Goal: Task Accomplishment & Management: Use online tool/utility

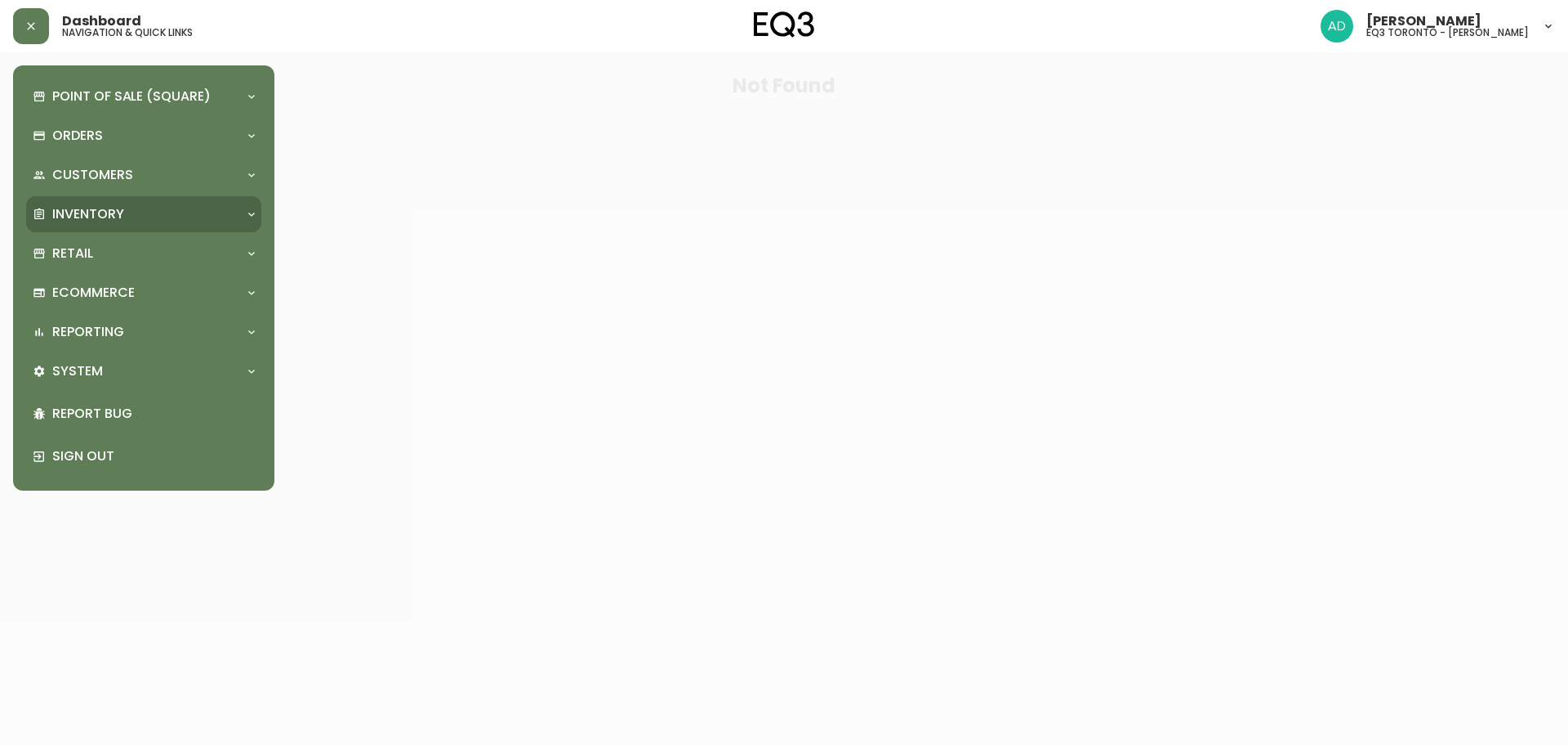
click at [128, 213] on div "Inventory" at bounding box center [135, 214] width 205 height 18
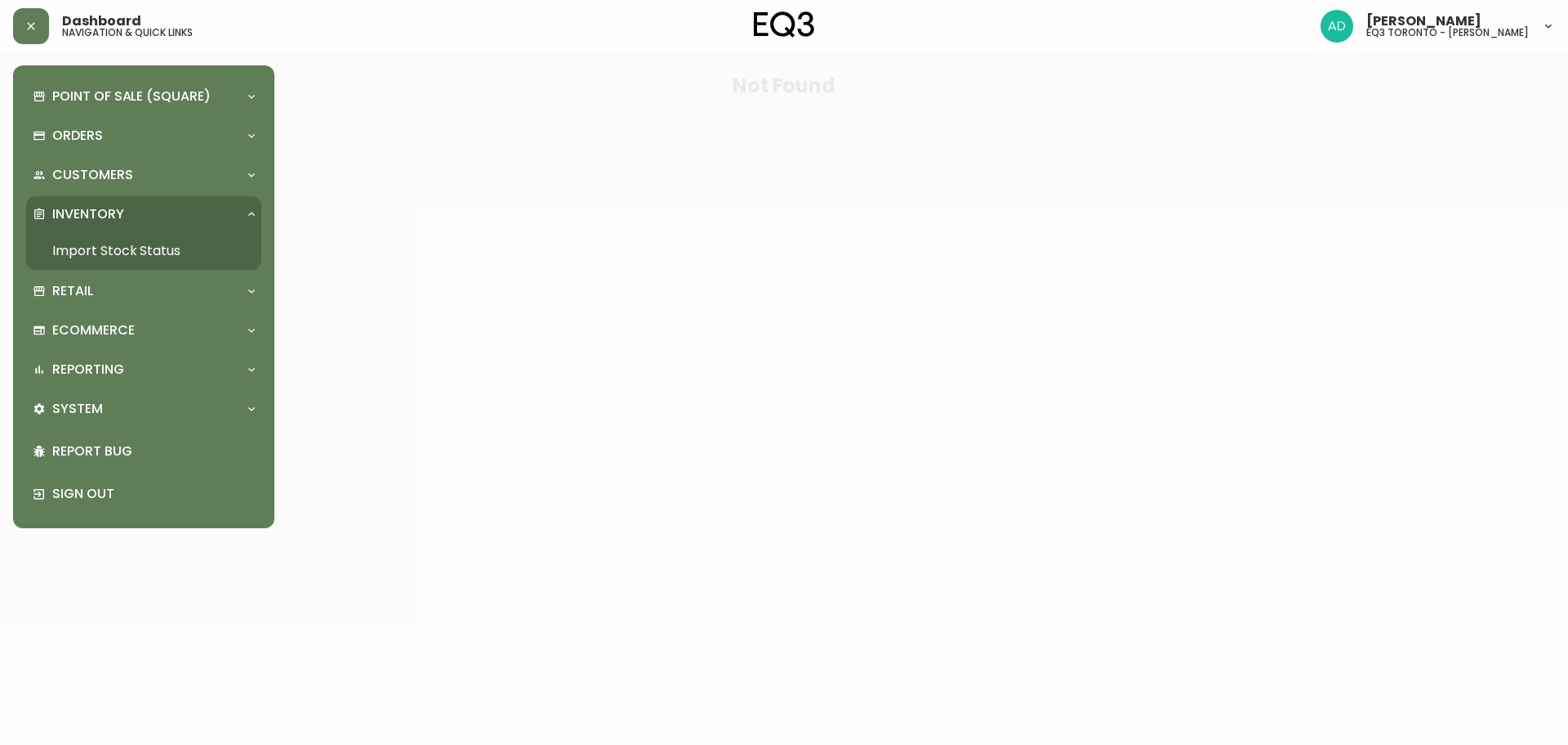
drag, startPoint x: 131, startPoint y: 243, endPoint x: 228, endPoint y: 252, distance: 97.4
click at [131, 243] on link "Import Stock Status" at bounding box center [143, 251] width 235 height 37
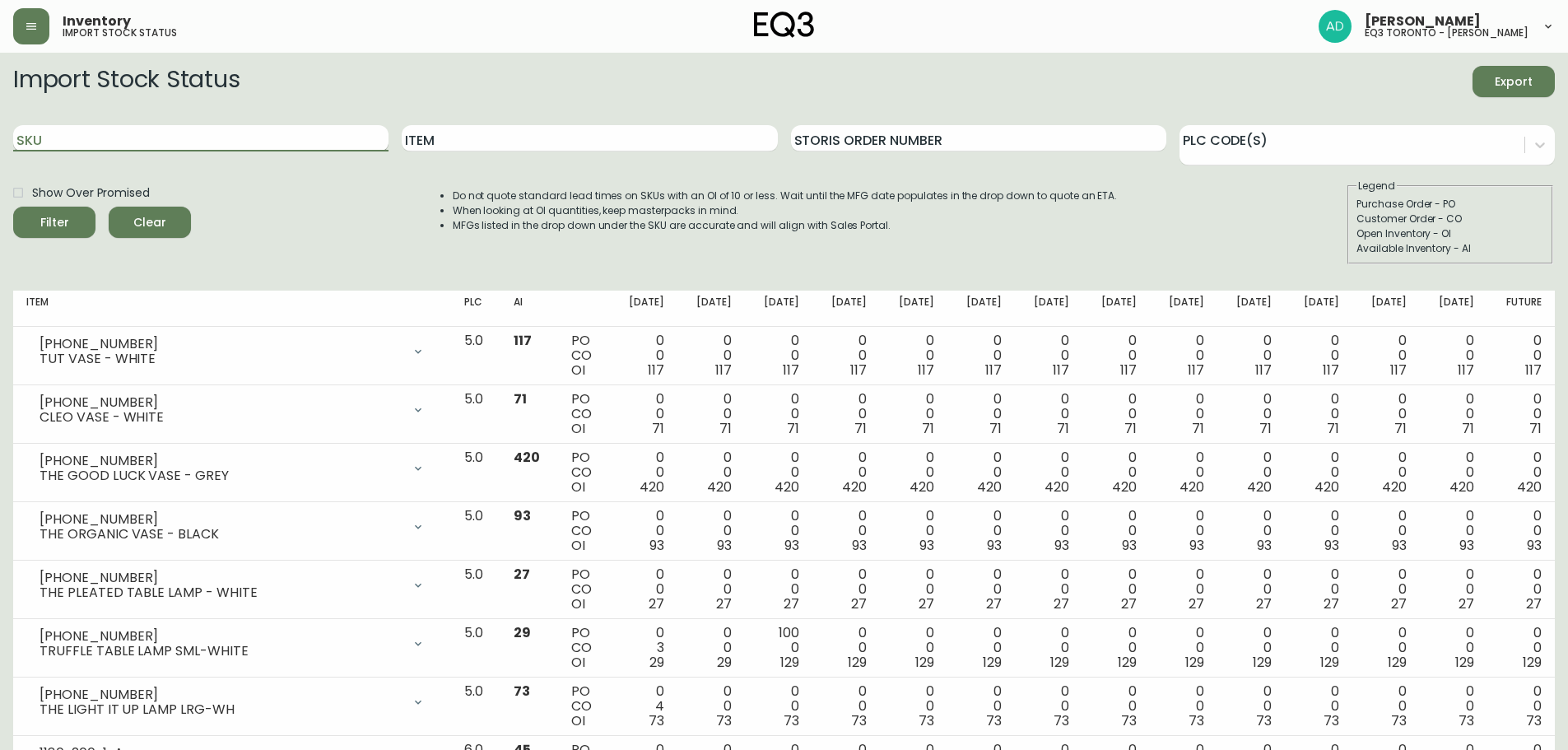
click at [124, 144] on input "SKU" at bounding box center [201, 138] width 376 height 26
paste input "7130-629-16-A"
click at [13, 207] on button "Filter" at bounding box center [54, 223] width 82 height 31
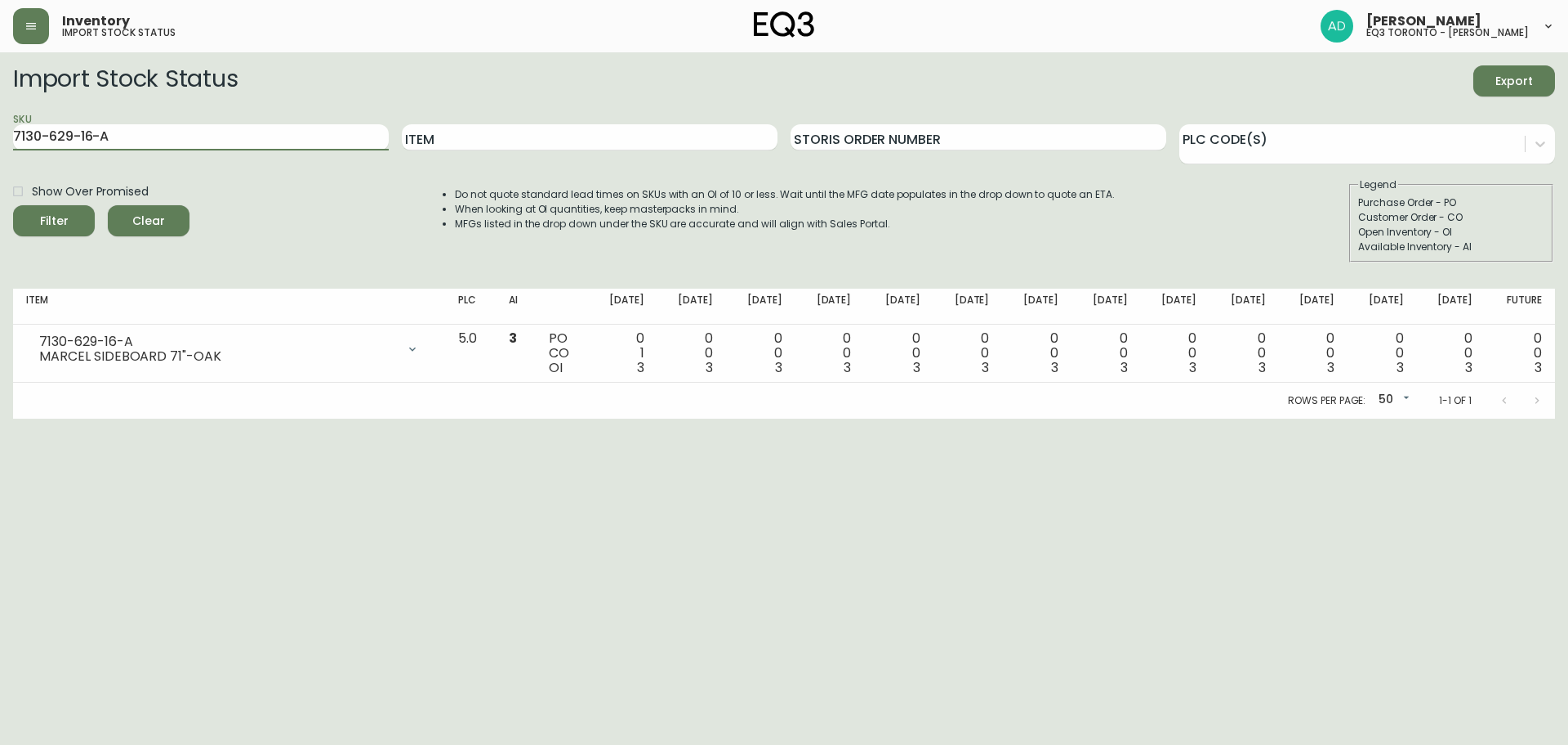
drag, startPoint x: 136, startPoint y: 145, endPoint x: 0, endPoint y: 94, distance: 145.2
click at [0, 94] on main "Import Stock Status Export SKU 7130-629-16-A Item Storis Order Number PLC Code(…" at bounding box center [784, 235] width 1568 height 366
paste input "B"
click at [13, 206] on button "Filter" at bounding box center [54, 221] width 81 height 31
drag, startPoint x: 173, startPoint y: 138, endPoint x: 0, endPoint y: 63, distance: 188.6
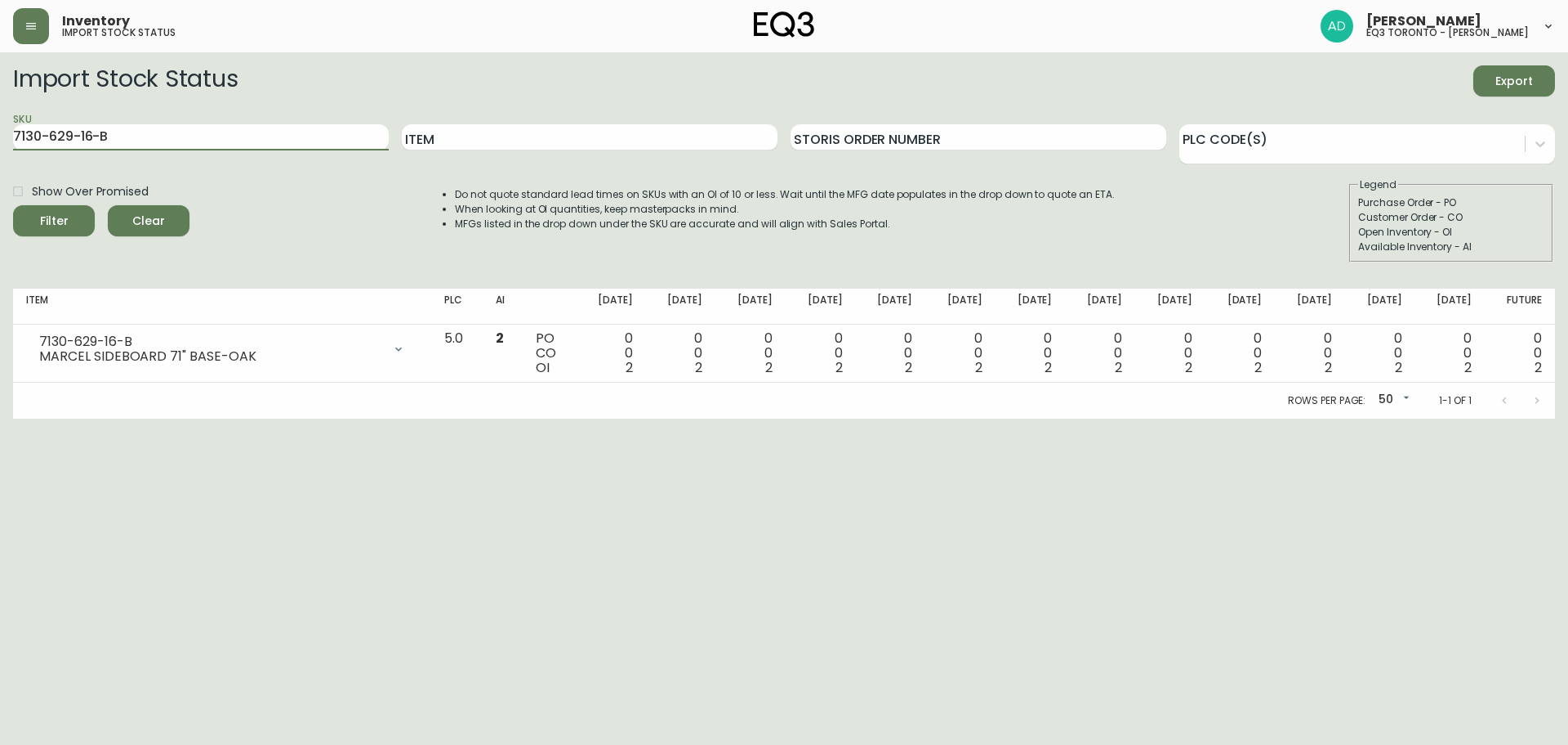
click at [0, 63] on main "Import Stock Status Export SKU 7130-629-16-B Item Storis Order Number PLC Code(…" at bounding box center [784, 235] width 1568 height 366
paste input "3-A"
click at [13, 206] on button "Filter" at bounding box center [54, 221] width 81 height 31
drag, startPoint x: 107, startPoint y: 129, endPoint x: 0, endPoint y: 99, distance: 111.1
click at [0, 99] on main "Import Stock Status Export SKU 7130-629-13-A Item Storis Order Number PLC Code(…" at bounding box center [784, 235] width 1568 height 366
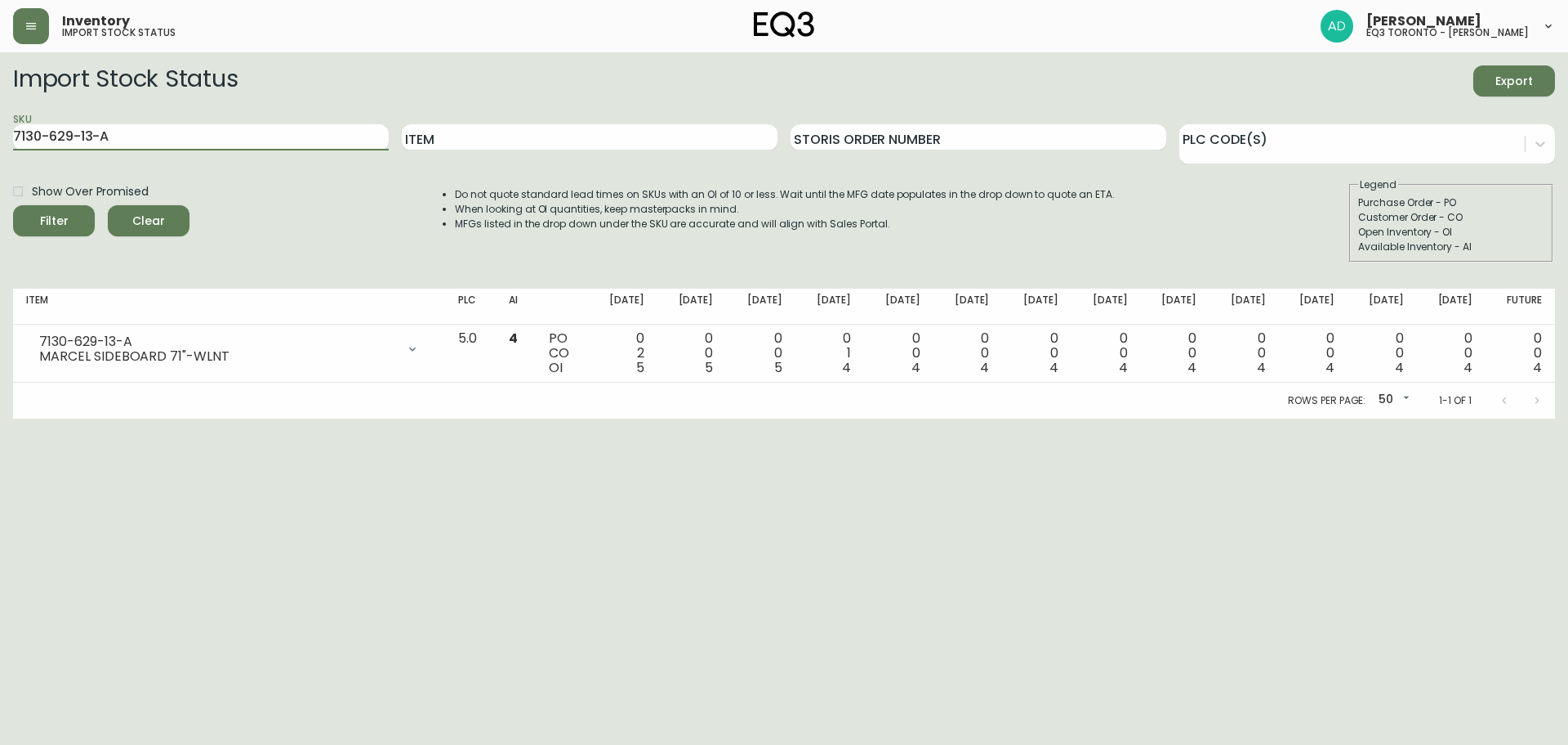
paste input "B"
click at [13, 206] on button "Filter" at bounding box center [54, 221] width 81 height 31
type input "7130-629-13-B"
click at [1480, 419] on html "Inventory import stock status [PERSON_NAME] eq3 [GEOGRAPHIC_DATA] - [PERSON_NAM…" at bounding box center [784, 209] width 1568 height 419
drag, startPoint x: 1481, startPoint y: 518, endPoint x: 1355, endPoint y: 477, distance: 132.5
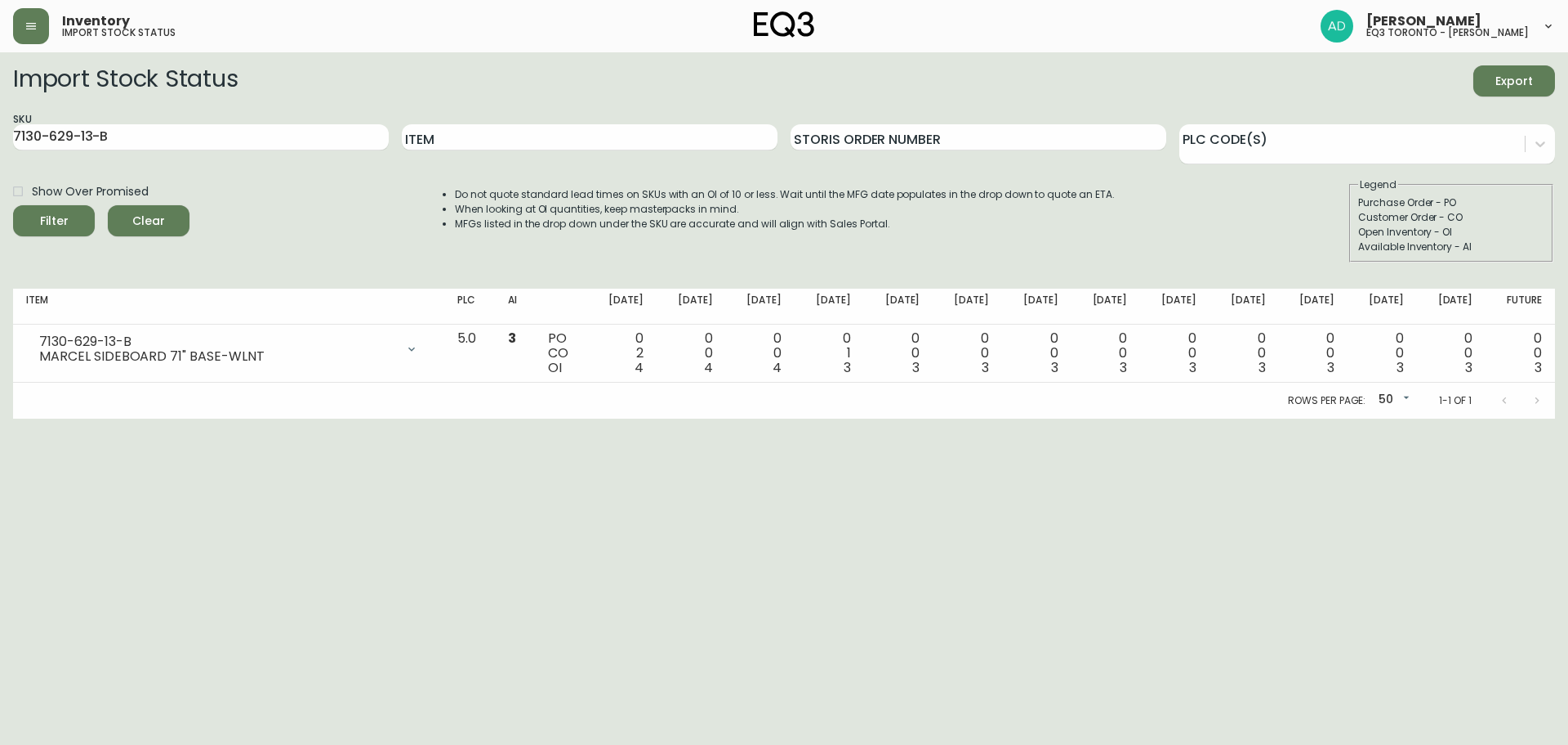
click at [1481, 419] on html "Inventory import stock status [PERSON_NAME] eq3 [GEOGRAPHIC_DATA] - [PERSON_NAM…" at bounding box center [784, 209] width 1568 height 419
